Goal: Task Accomplishment & Management: Use online tool/utility

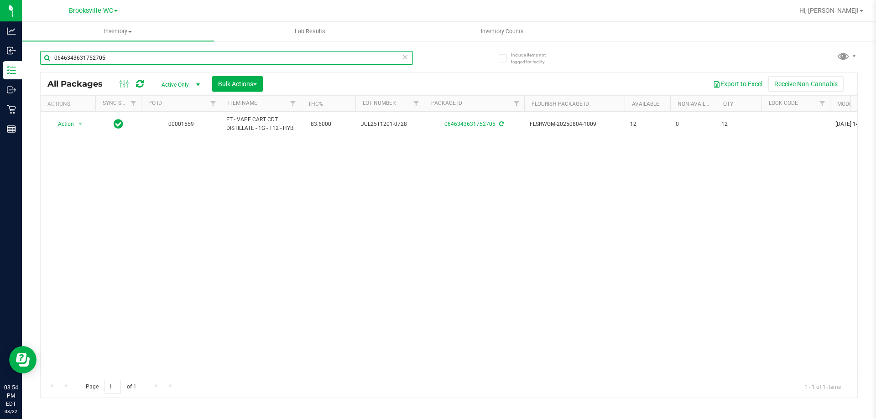
click at [140, 63] on input "0646343631752705" at bounding box center [226, 58] width 373 height 14
type input "cjp"
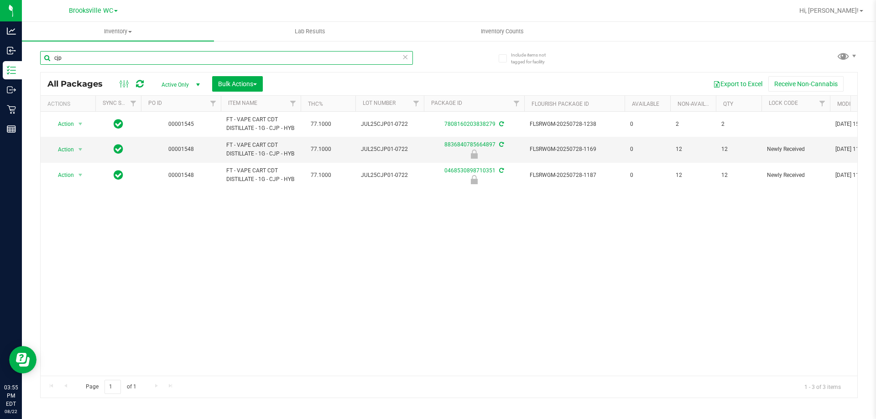
click at [67, 58] on input "cjp" at bounding box center [226, 58] width 373 height 14
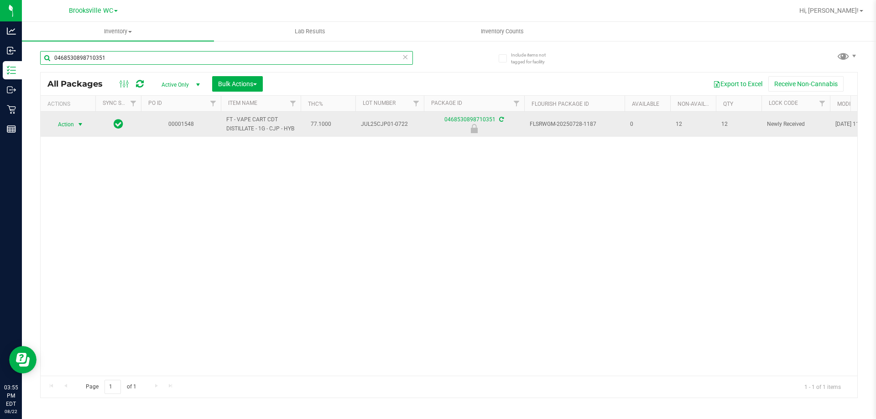
type input "0468530898710351"
click at [82, 125] on span "select" at bounding box center [80, 124] width 7 height 7
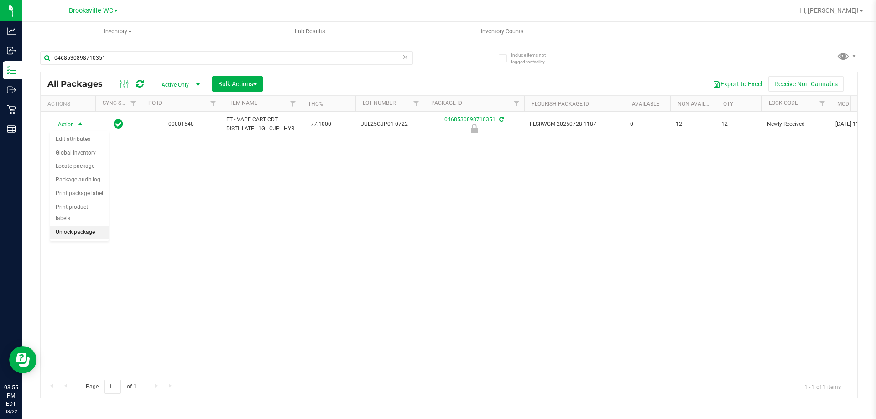
click at [85, 226] on li "Unlock package" at bounding box center [79, 233] width 58 height 14
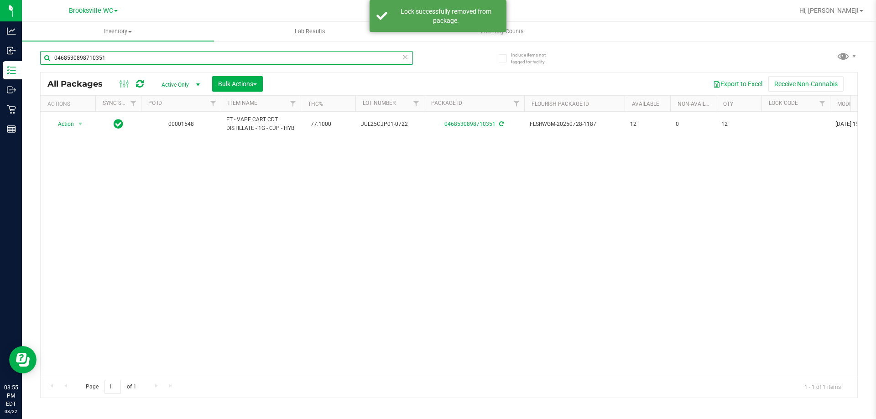
click at [109, 56] on input "0468530898710351" at bounding box center [226, 58] width 373 height 14
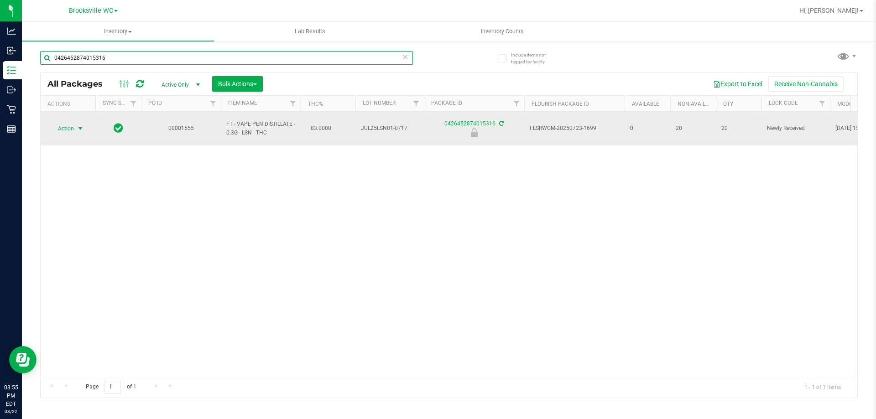
type input "0426452874015316"
click at [79, 125] on span "select" at bounding box center [80, 128] width 7 height 7
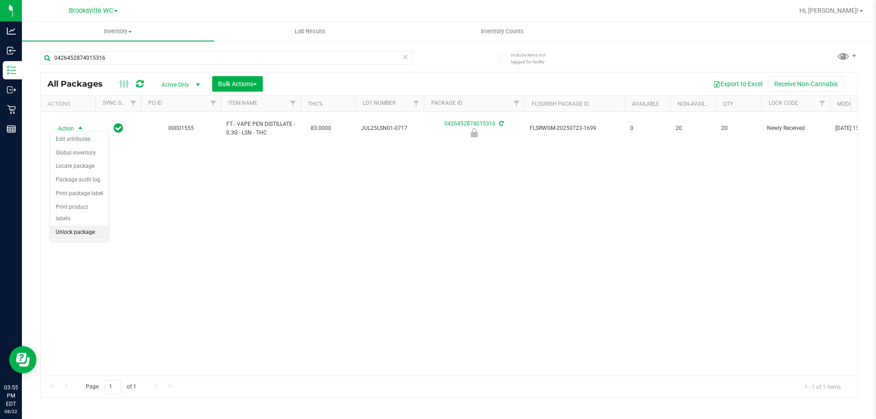
click at [72, 226] on li "Unlock package" at bounding box center [79, 233] width 58 height 14
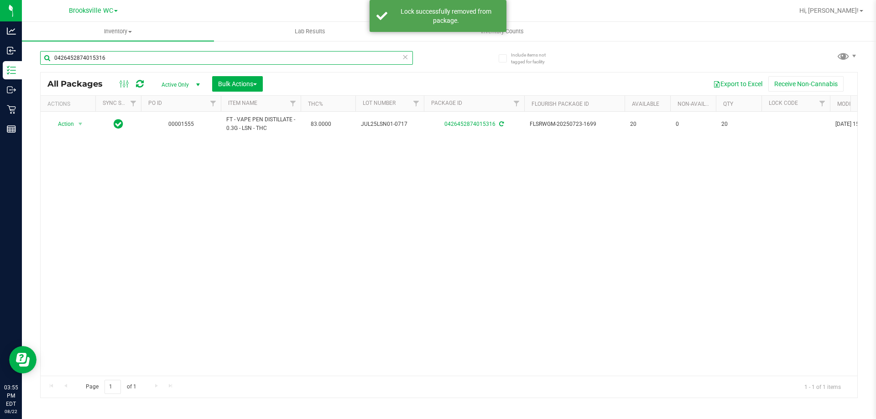
click at [111, 57] on input "0426452874015316" at bounding box center [226, 58] width 373 height 14
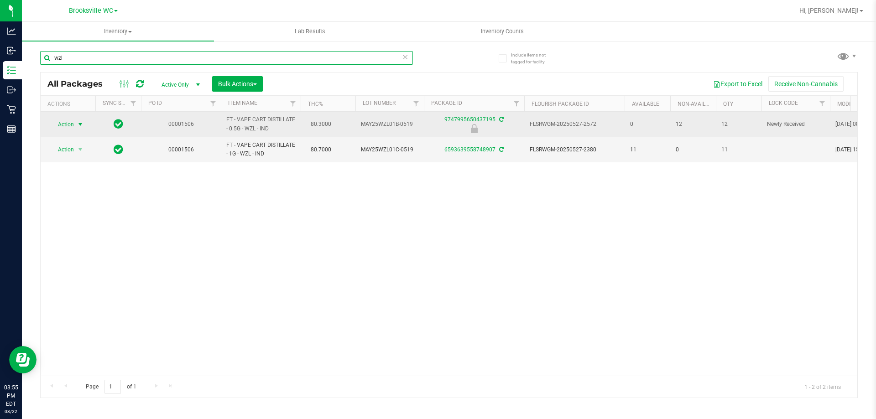
type input "wzl"
click at [80, 125] on span "select" at bounding box center [80, 124] width 7 height 7
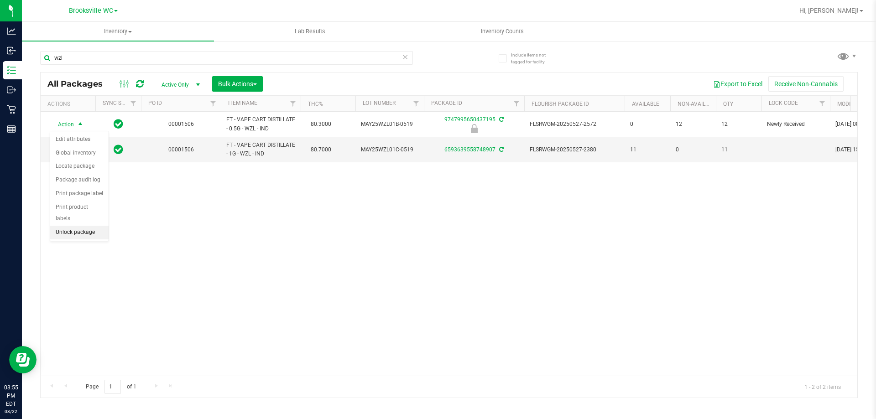
click at [72, 226] on li "Unlock package" at bounding box center [79, 233] width 58 height 14
